Goal: Navigation & Orientation: Find specific page/section

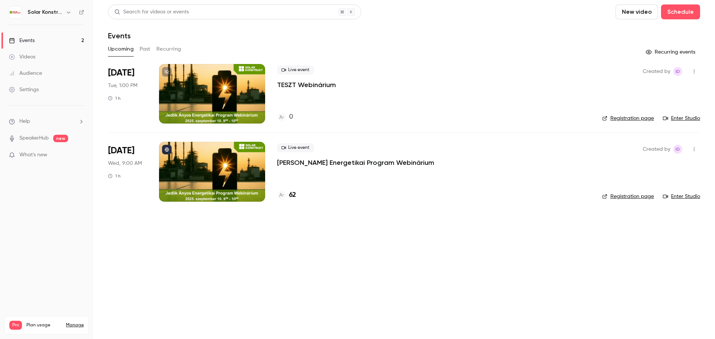
click at [447, 276] on main "Search for videos or events New video Schedule Events Upcoming Past Recurring R…" at bounding box center [404, 169] width 622 height 339
click at [678, 120] on link "Enter Studio" at bounding box center [681, 118] width 37 height 7
click at [212, 97] on div at bounding box center [212, 94] width 106 height 60
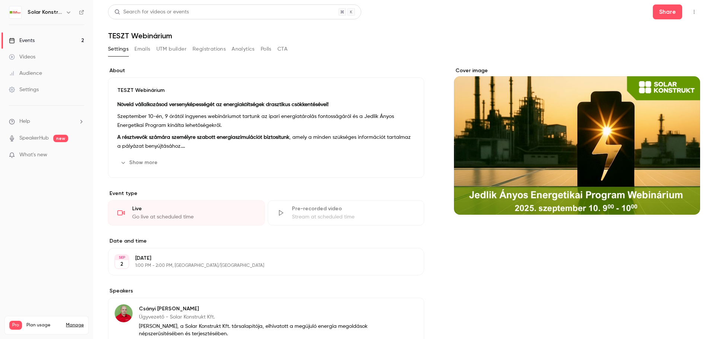
click at [28, 40] on div "Events" at bounding box center [22, 40] width 26 height 7
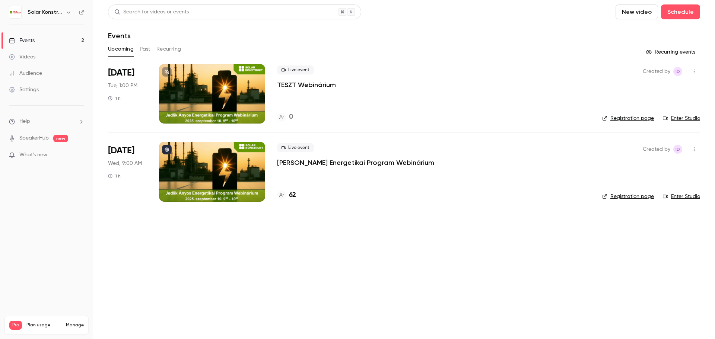
click at [696, 119] on link "Enter Studio" at bounding box center [681, 118] width 37 height 7
